Goal: Task Accomplishment & Management: Use online tool/utility

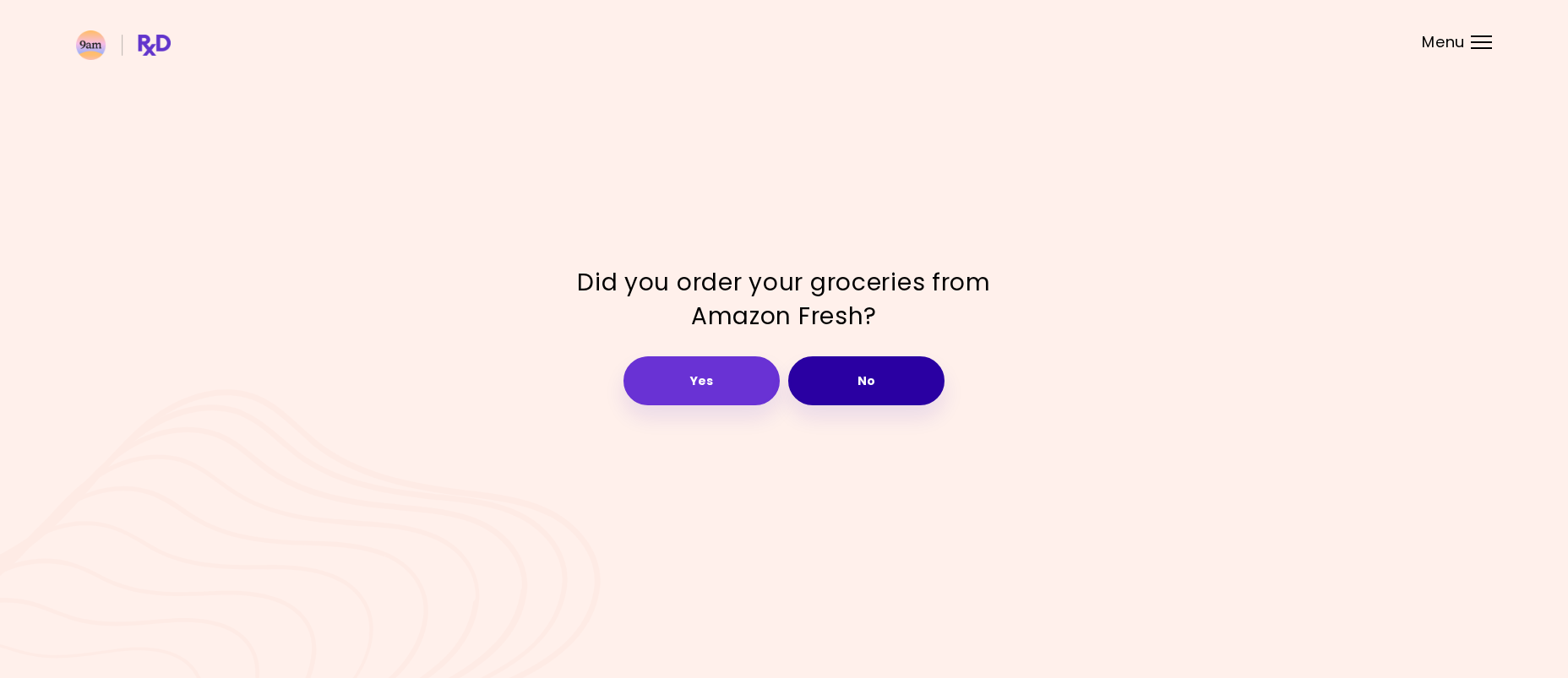
click at [840, 379] on button "No" at bounding box center [866, 381] width 157 height 49
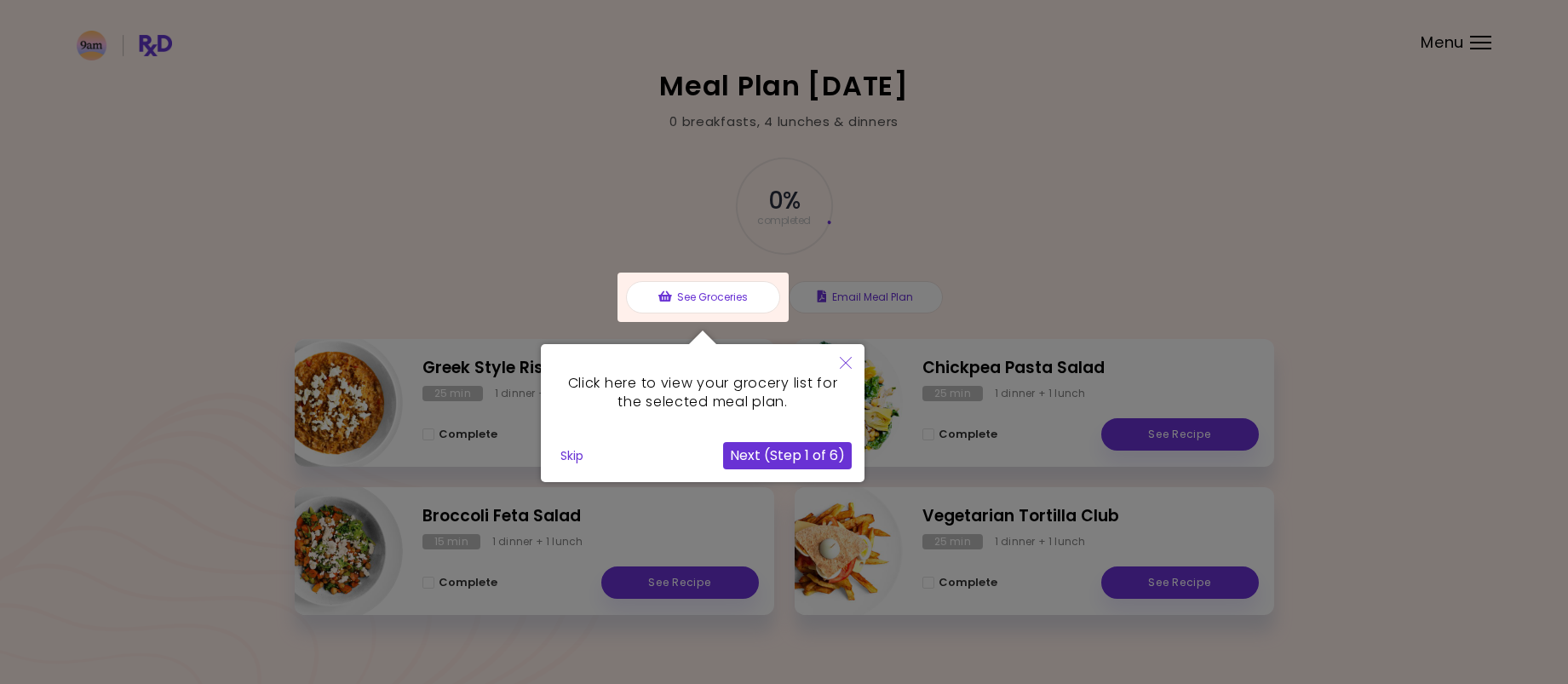
click at [815, 459] on button "Next (Step 1 of 6)" at bounding box center [787, 456] width 129 height 27
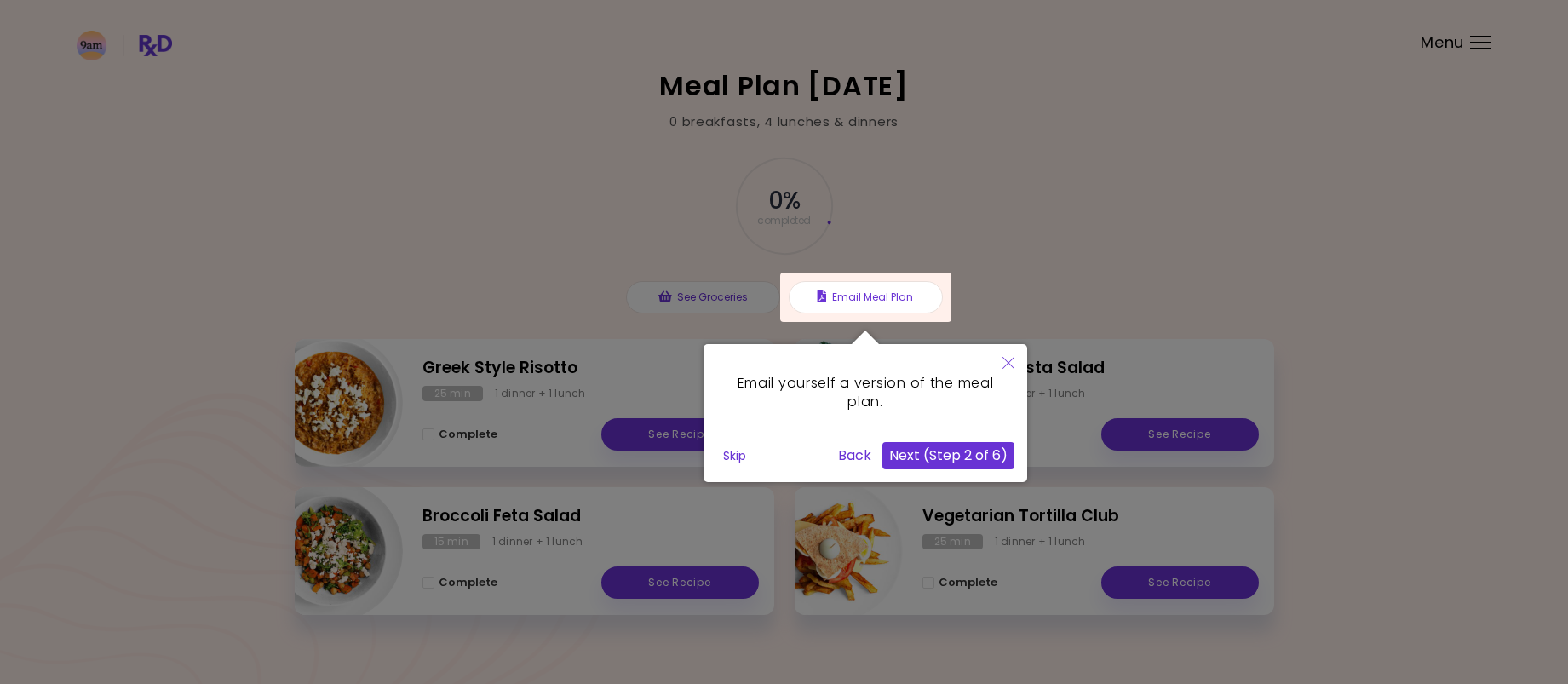
click at [952, 460] on button "Next (Step 2 of 6)" at bounding box center [948, 456] width 132 height 27
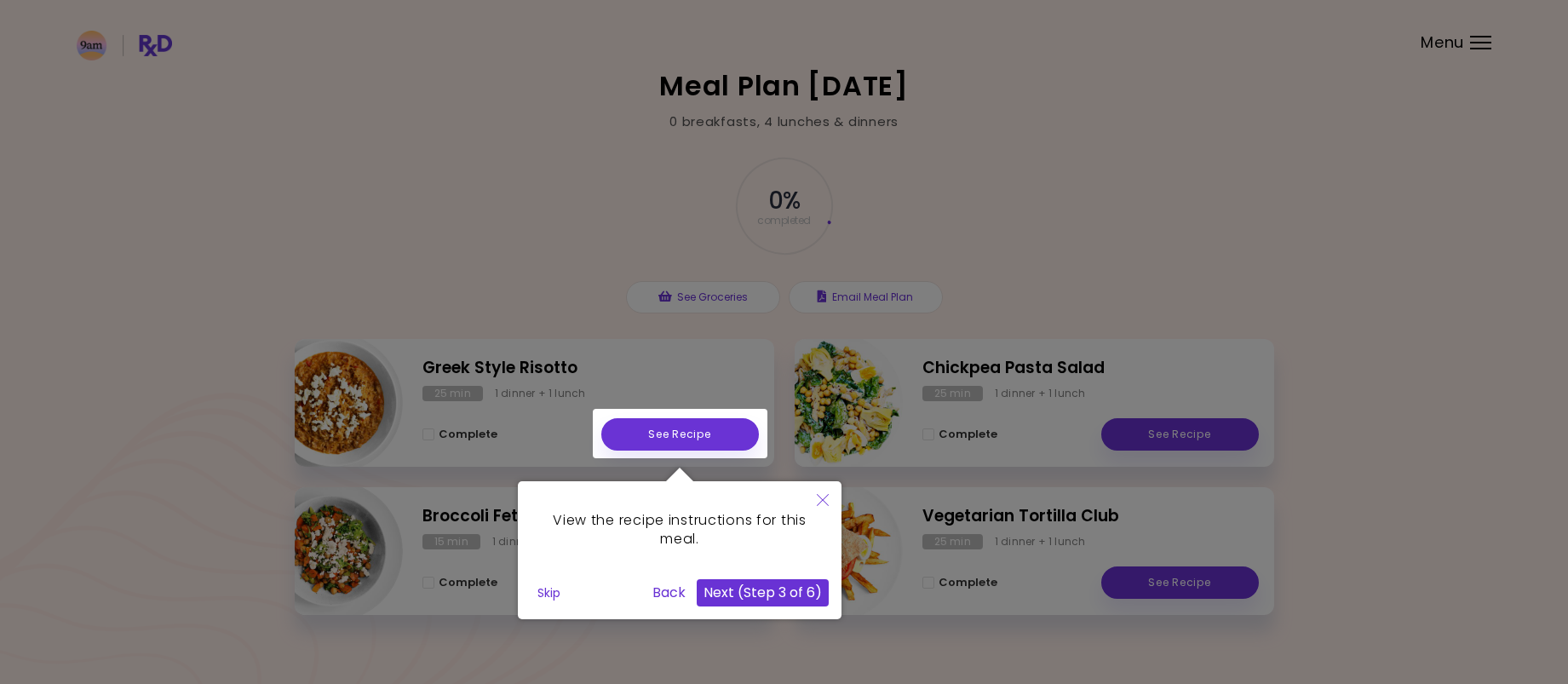
click at [780, 590] on button "Next (Step 3 of 6)" at bounding box center [763, 592] width 132 height 27
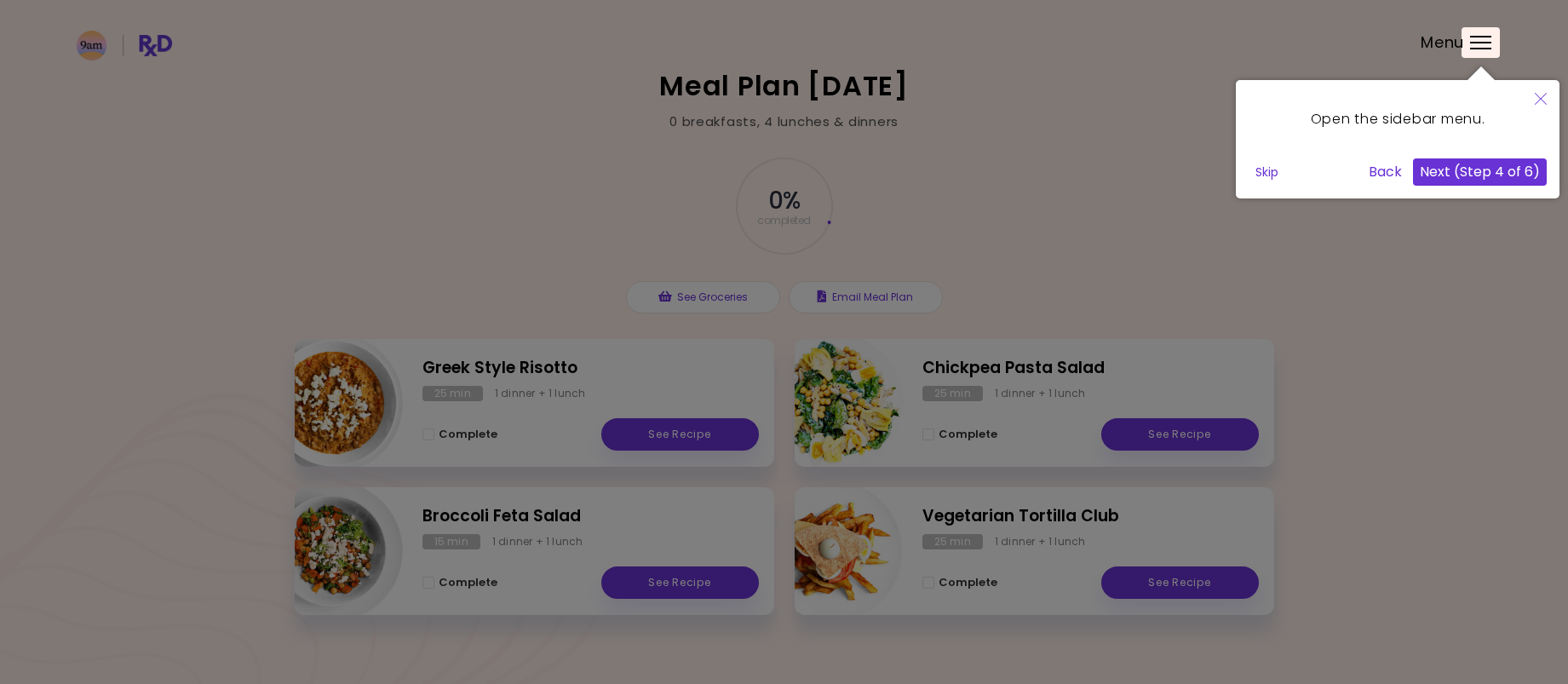
click at [1527, 170] on button "Next (Step 4 of 6)" at bounding box center [1480, 172] width 133 height 27
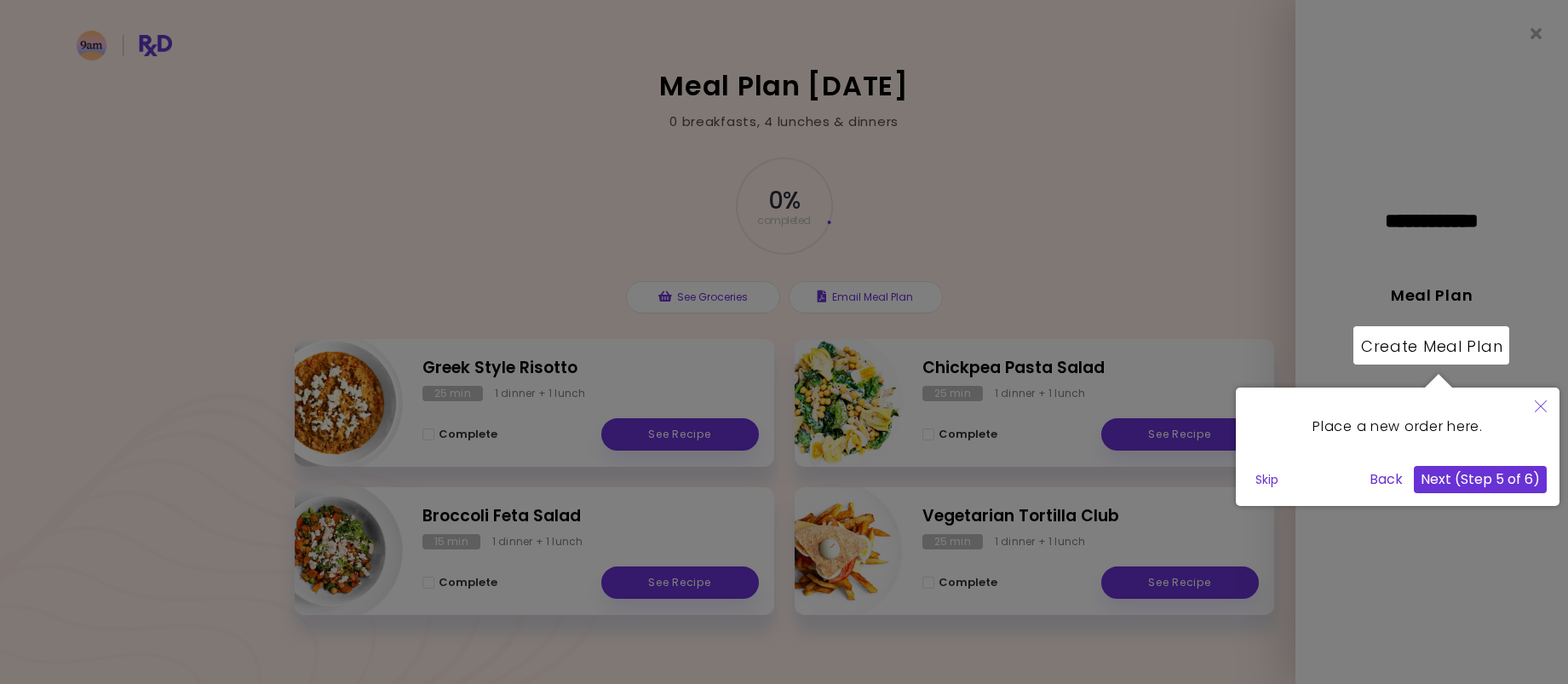
click at [1483, 478] on button "Next (Step 5 of 6)" at bounding box center [1480, 479] width 132 height 27
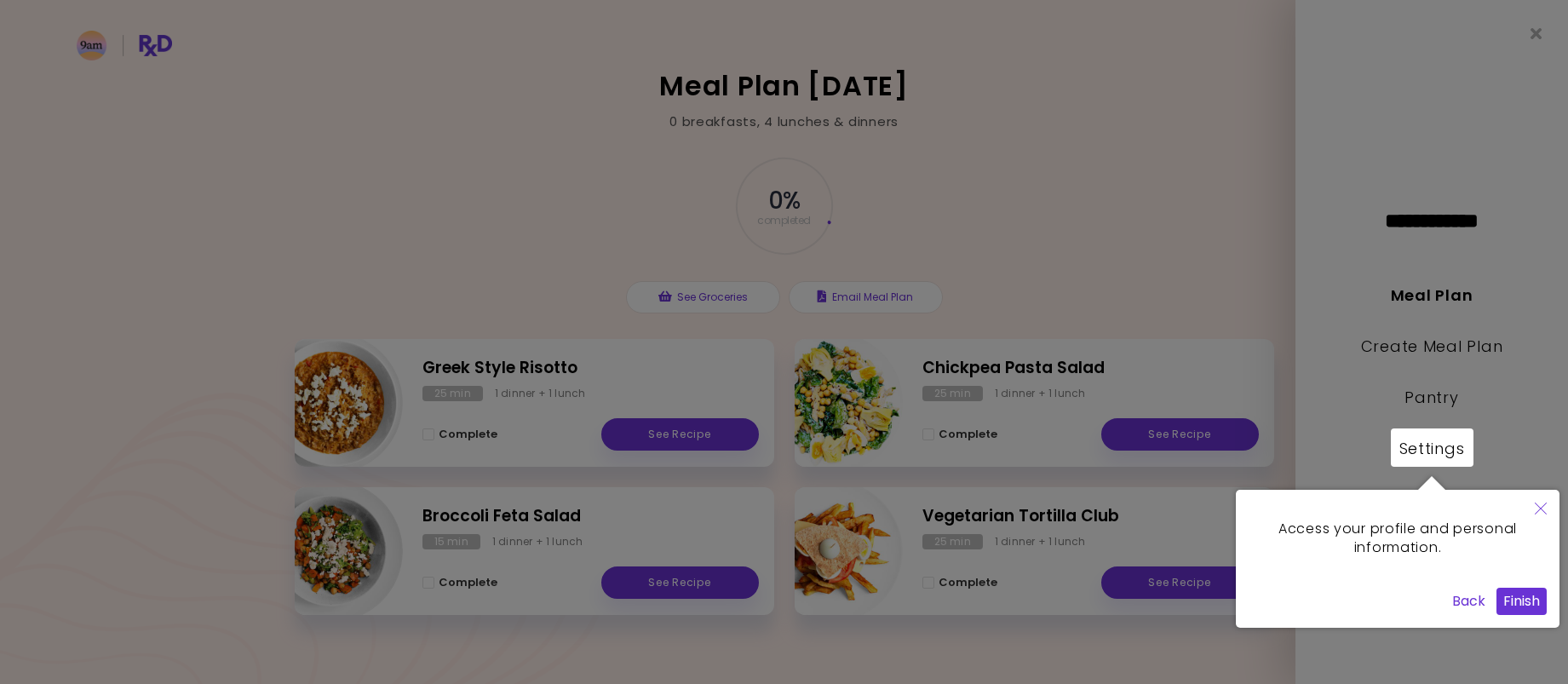
click at [1518, 603] on button "Finish" at bounding box center [1521, 601] width 50 height 27
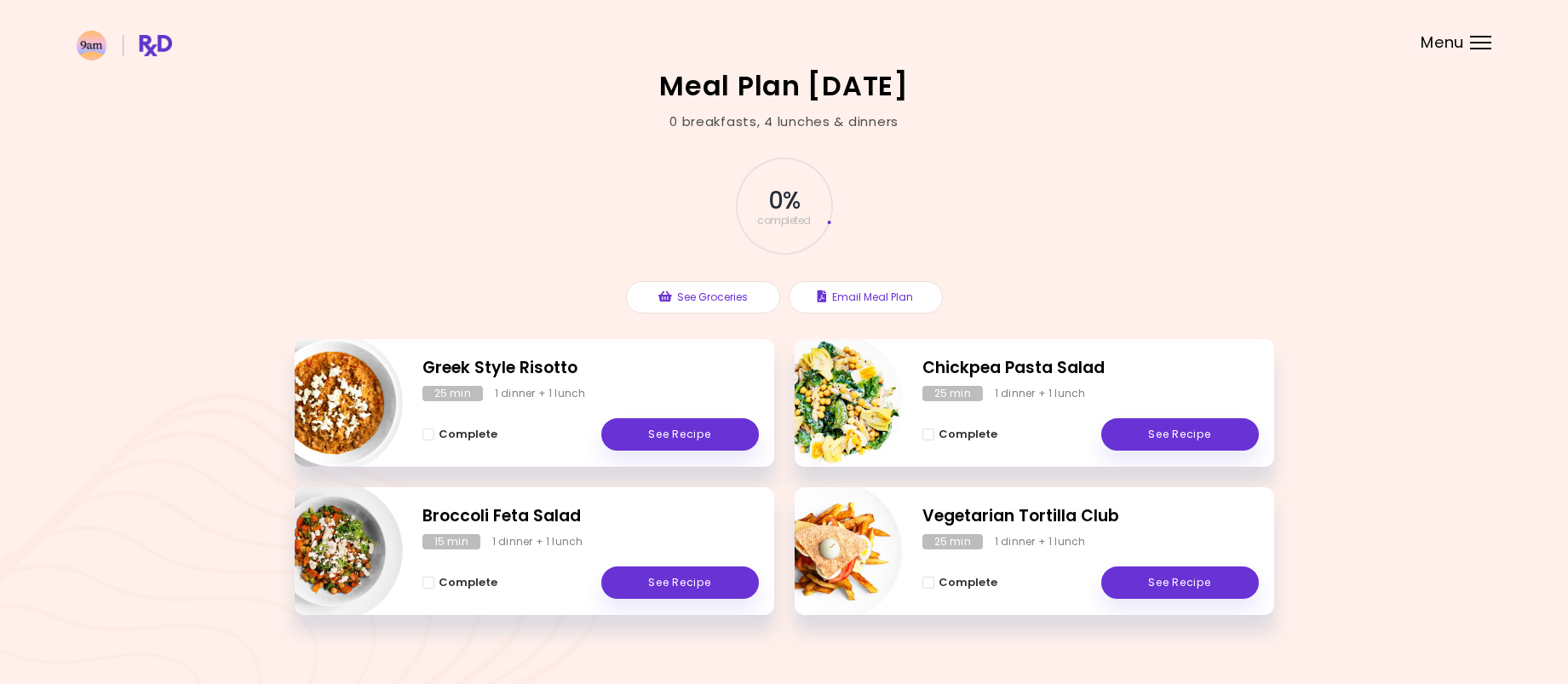
click at [1480, 35] on header at bounding box center [784, 34] width 1568 height 69
click at [1480, 47] on div "Menu" at bounding box center [1481, 42] width 22 height 14
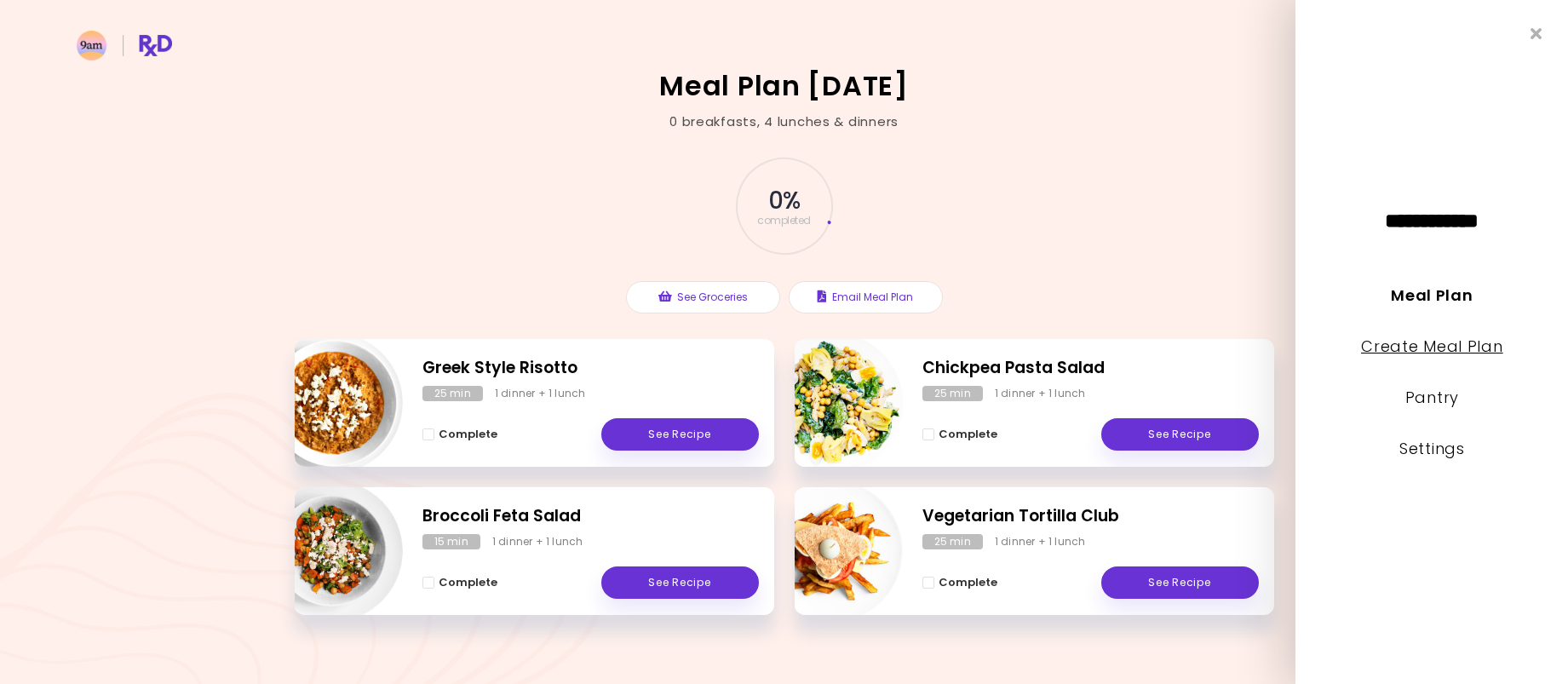
click at [1431, 348] on link "Create Meal Plan" at bounding box center [1432, 346] width 142 height 22
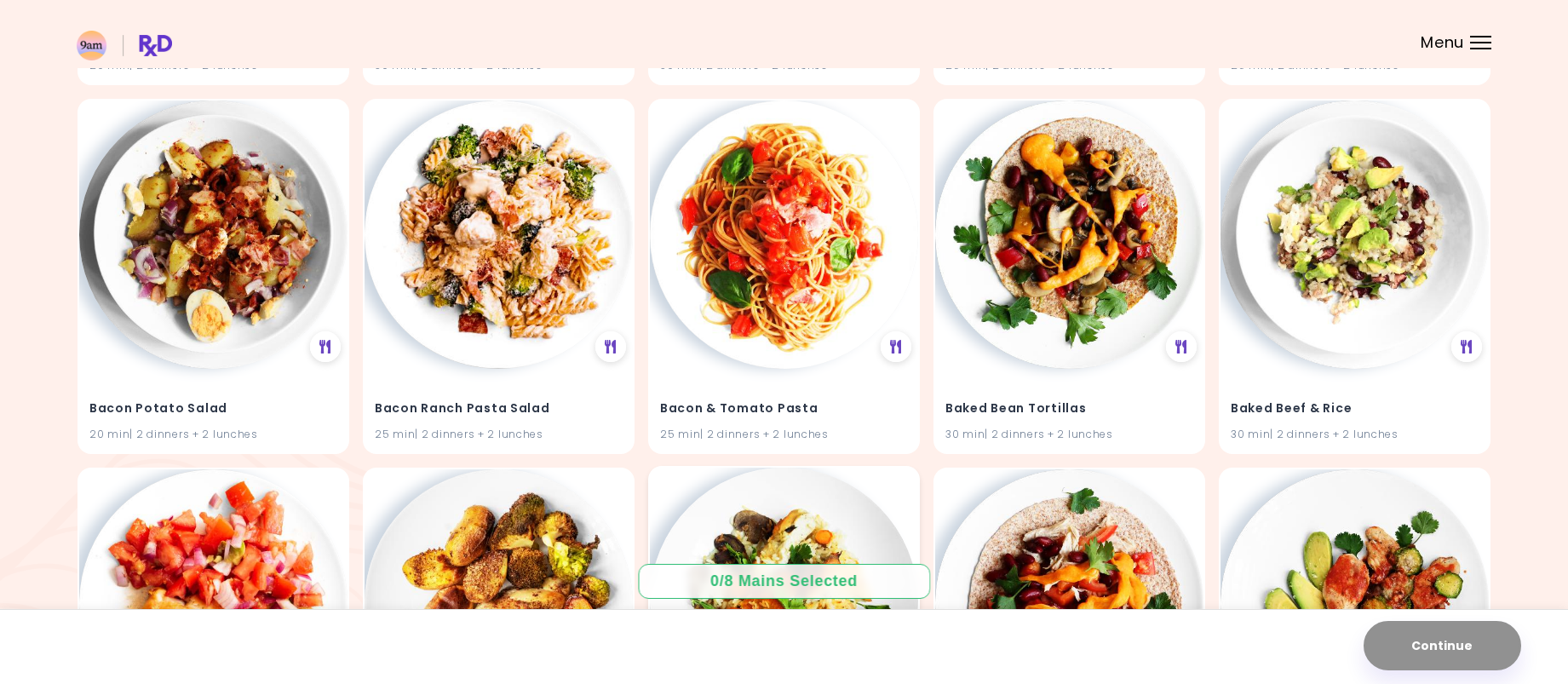
scroll to position [2726, 0]
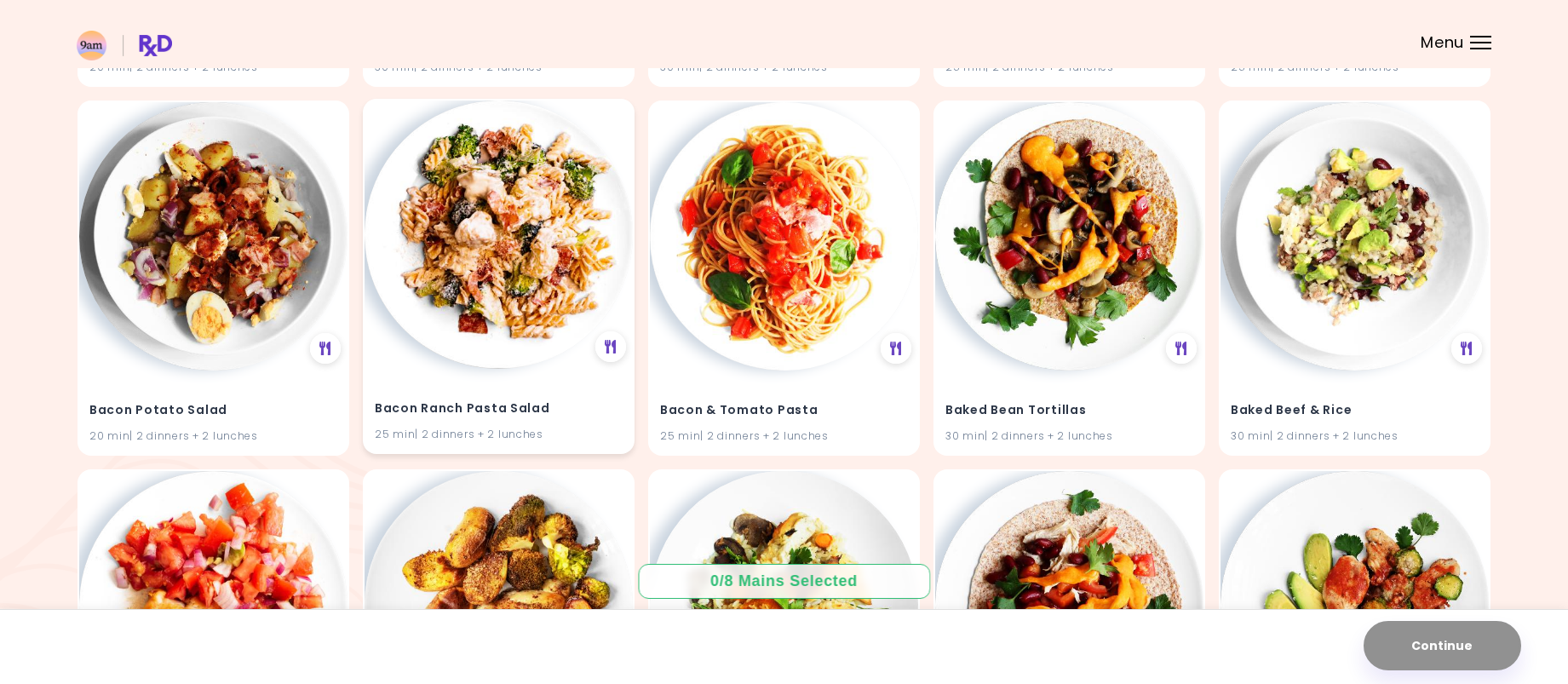
click at [489, 204] on img at bounding box center [499, 235] width 269 height 269
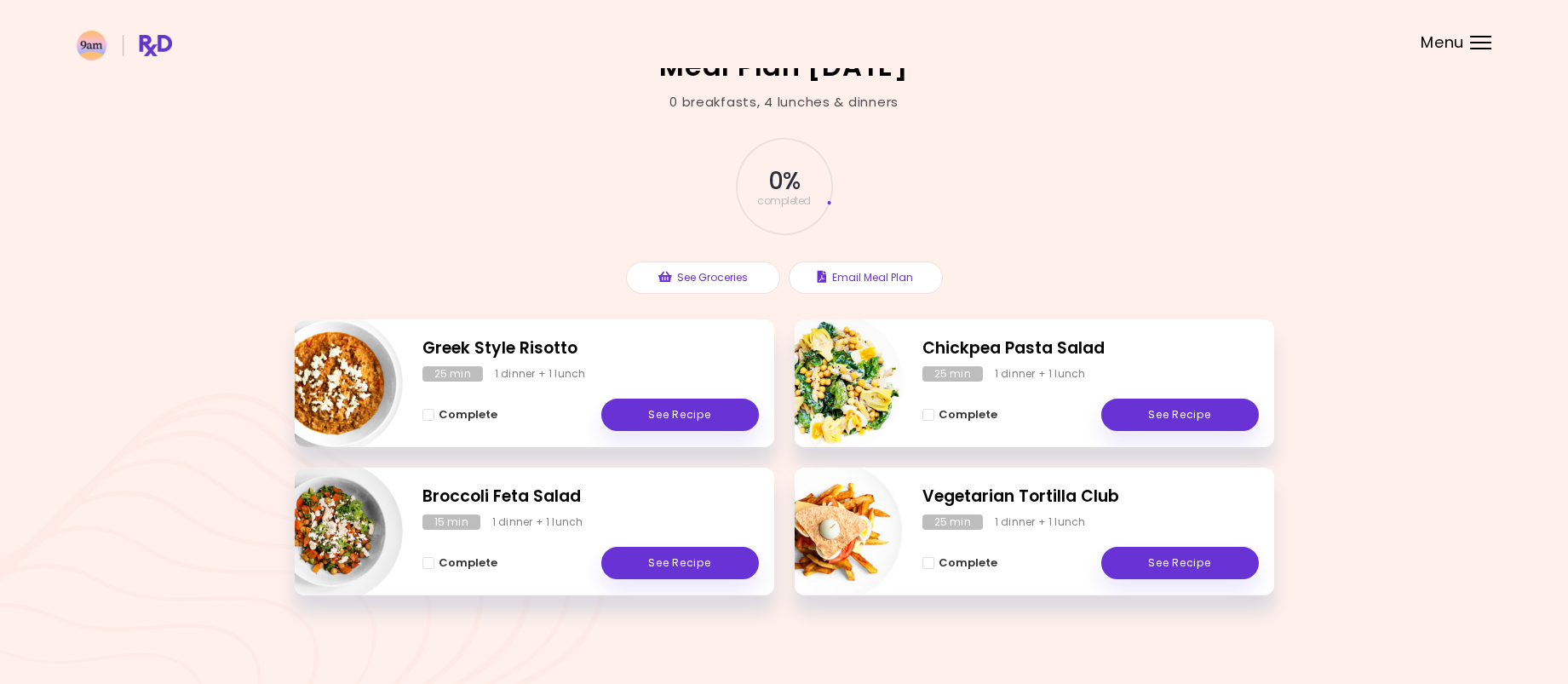
scroll to position [23, 0]
